Goal: Information Seeking & Learning: Learn about a topic

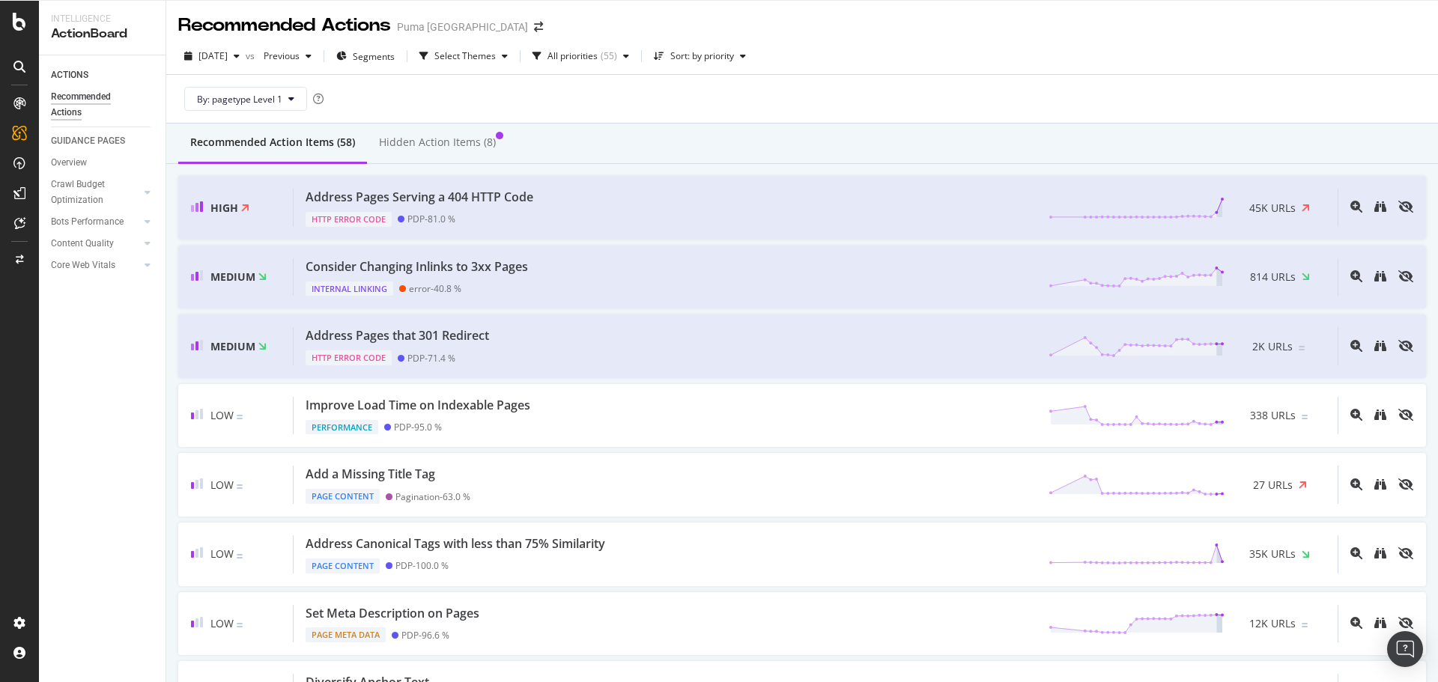
click at [1115, 48] on div "2025 Aug. 31st vs Previous Segments Select Themes All priorities ( 55 ) Sort: b…" at bounding box center [802, 59] width 1272 height 30
click at [842, 202] on div "Address Pages Serving a 404 HTTP Code HTTP Error Code PDP - 81.0 % 45K URLs" at bounding box center [816, 208] width 1044 height 38
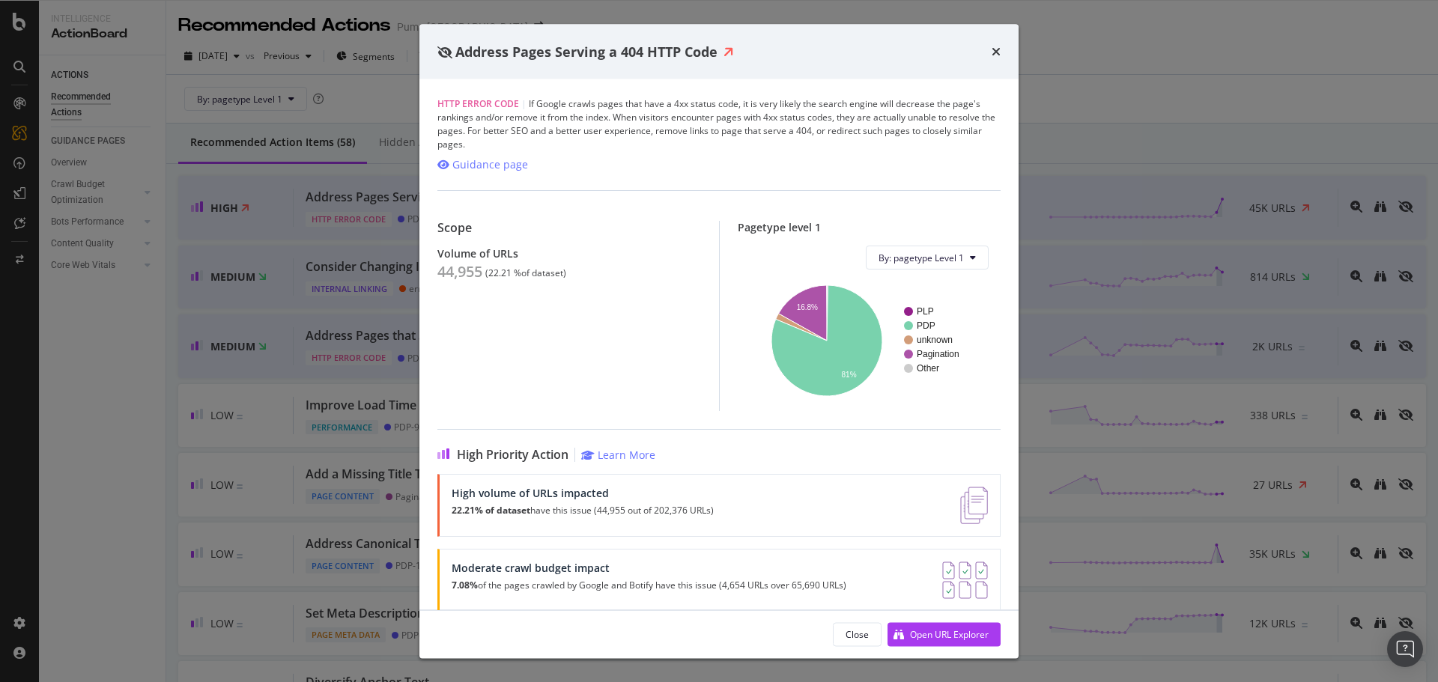
click at [1216, 61] on div "Address Pages Serving a 404 HTTP Code HTTP Error Code | If Google crawls pages …" at bounding box center [719, 341] width 1438 height 682
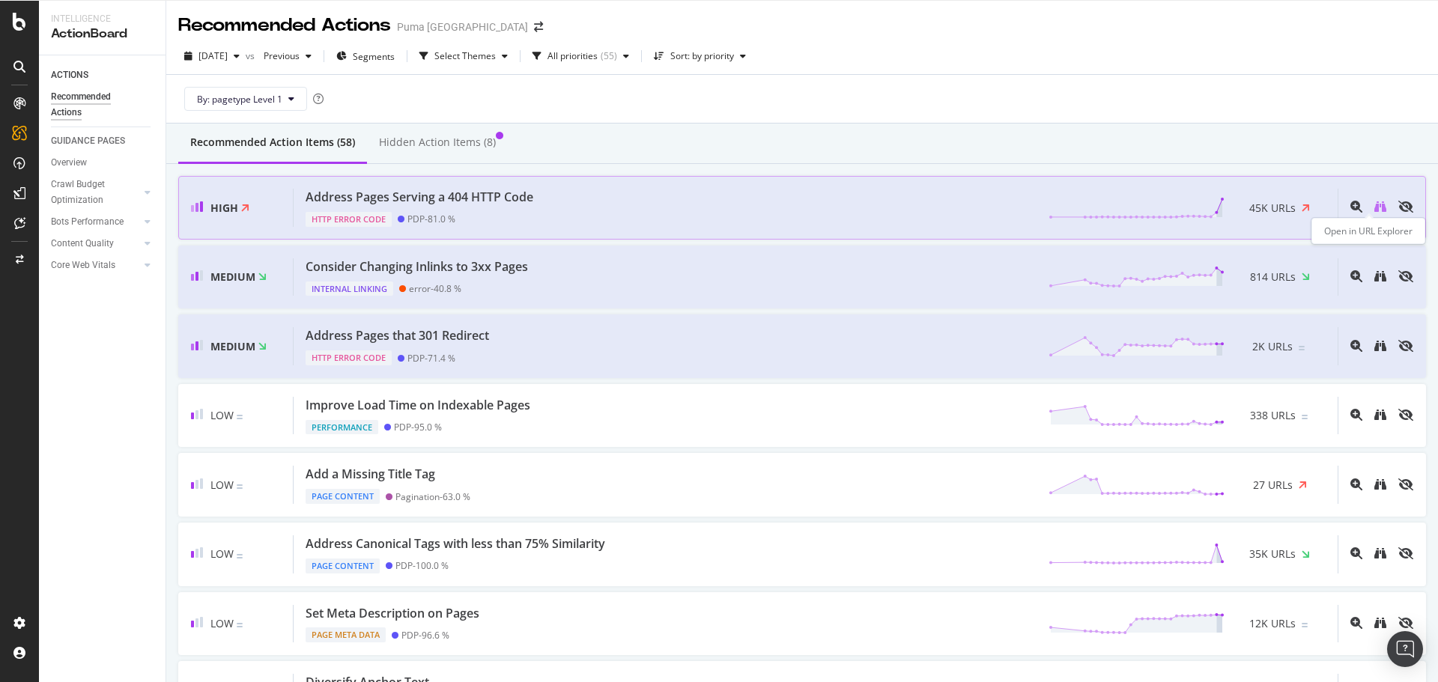
click at [1374, 210] on icon "binoculars" at bounding box center [1380, 207] width 12 height 12
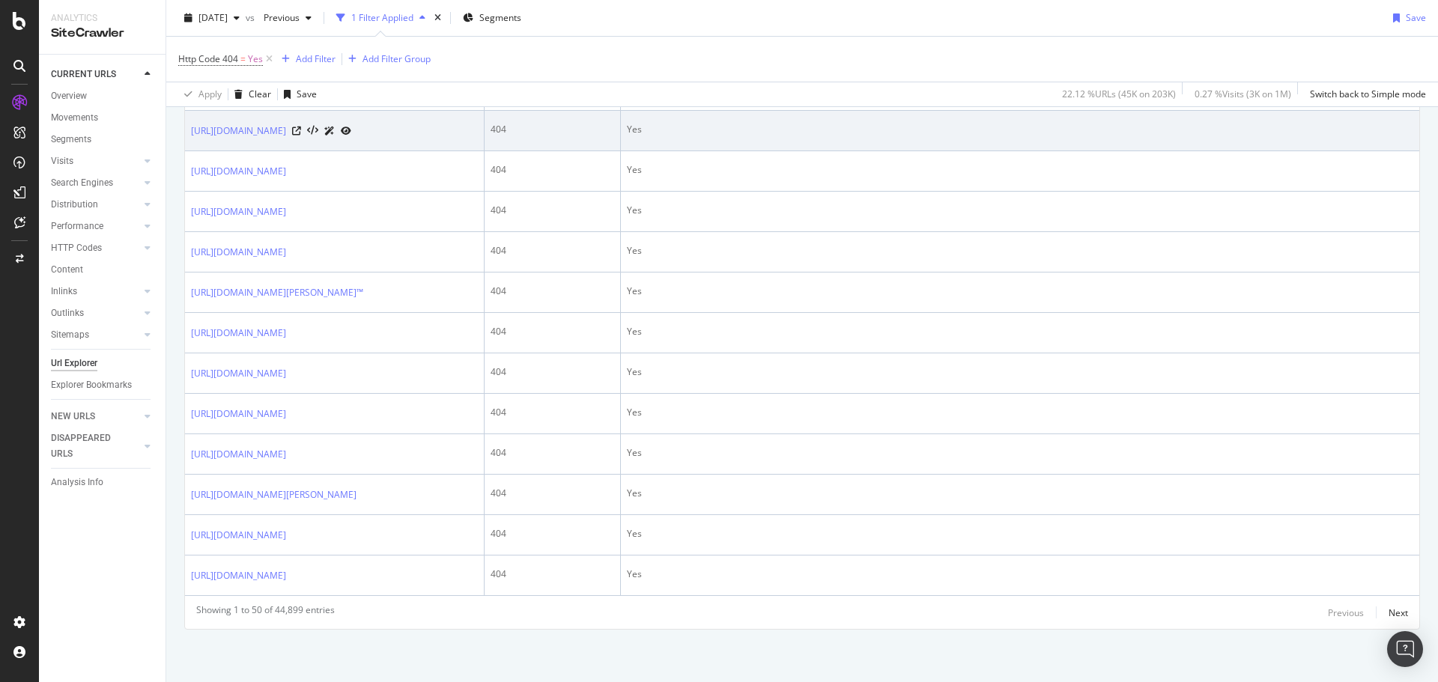
scroll to position [2471, 0]
